Goal: Task Accomplishment & Management: Manage account settings

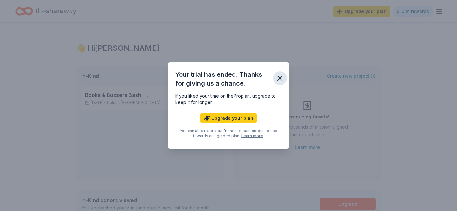
click at [278, 79] on icon "button" at bounding box center [279, 78] width 9 height 9
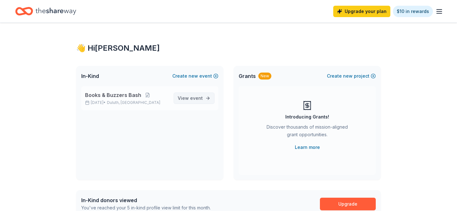
click at [196, 100] on span "event" at bounding box center [196, 97] width 13 height 5
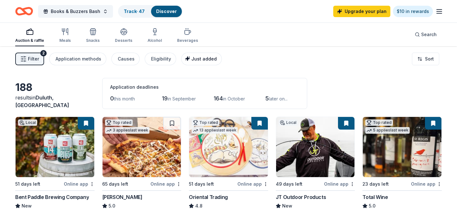
click at [193, 60] on span "Just added" at bounding box center [203, 58] width 25 height 5
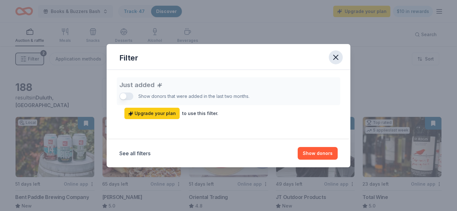
click at [331, 59] on icon "button" at bounding box center [335, 57] width 9 height 9
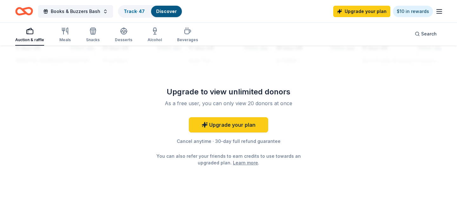
scroll to position [639, 0]
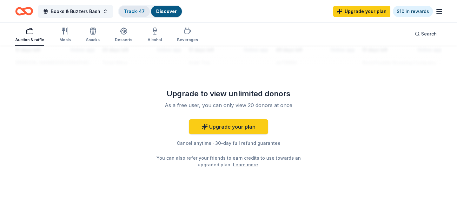
click at [129, 12] on link "Track · 47" at bounding box center [134, 11] width 21 height 5
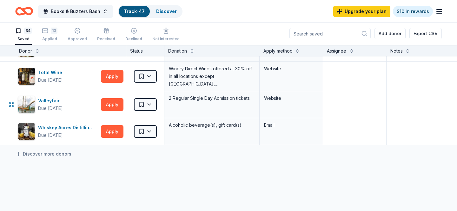
scroll to position [858, 0]
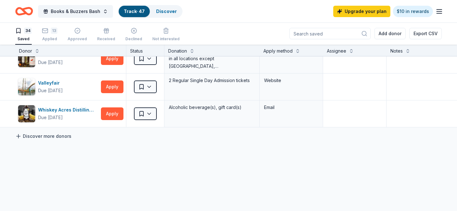
click at [62, 138] on link "Discover more donors" at bounding box center [43, 137] width 56 height 8
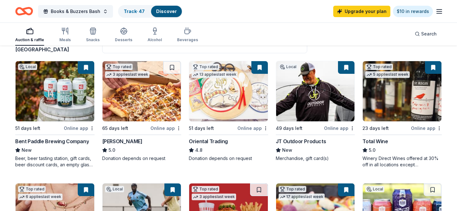
scroll to position [57, 0]
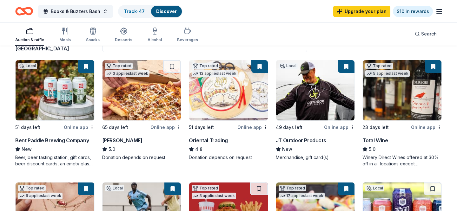
click at [179, 125] on html "Books & Buzzers Bash Track · 47 Discover Upgrade your plan $10 in rewards Aucti…" at bounding box center [228, 48] width 457 height 211
click at [167, 141] on div "Not interested" at bounding box center [158, 138] width 43 height 11
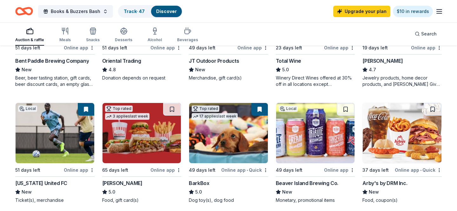
scroll to position [206, 0]
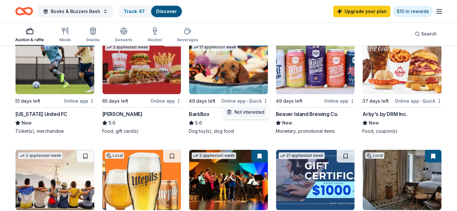
click at [259, 113] on div "Not interested" at bounding box center [245, 112] width 43 height 11
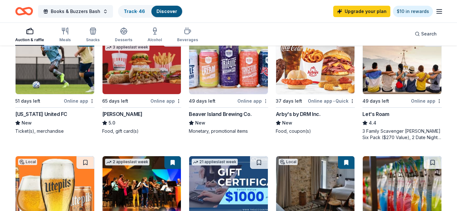
click at [258, 115] on div "Not interested" at bounding box center [245, 112] width 43 height 11
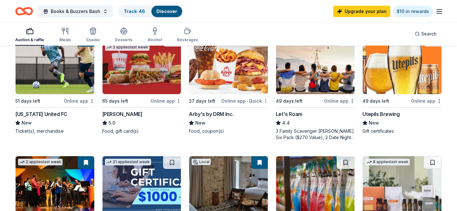
click at [255, 111] on div "Not interested" at bounding box center [245, 112] width 43 height 11
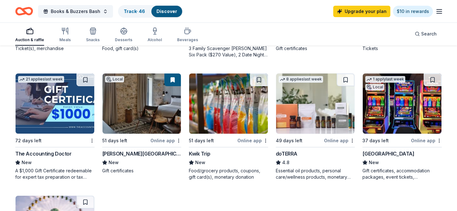
scroll to position [307, 0]
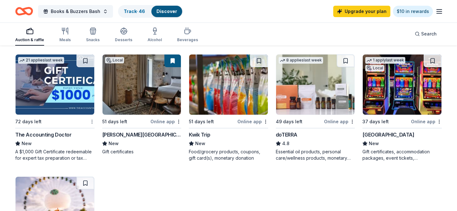
click at [83, 134] on div "Not interested" at bounding box center [71, 132] width 43 height 11
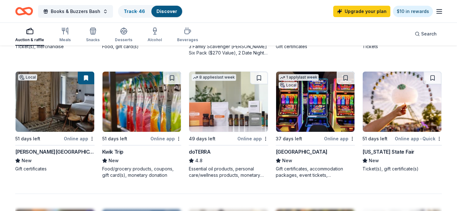
scroll to position [286, 0]
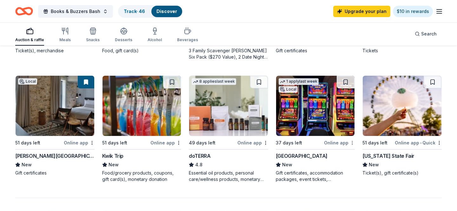
click at [339, 153] on div "Not interested" at bounding box center [332, 153] width 43 height 11
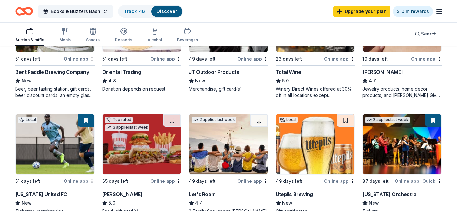
scroll to position [225, 0]
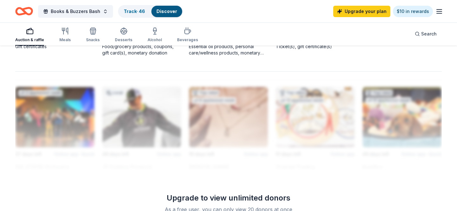
scroll to position [455, 0]
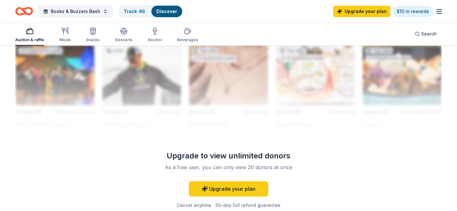
click at [18, 21] on div "Books & Buzzers Bash Track · 46 Discover Upgrade your plan $10 in rewards" at bounding box center [228, 11] width 457 height 23
click at [21, 12] on icon "Home" at bounding box center [24, 11] width 18 height 15
